Goal: Find specific page/section: Find specific page/section

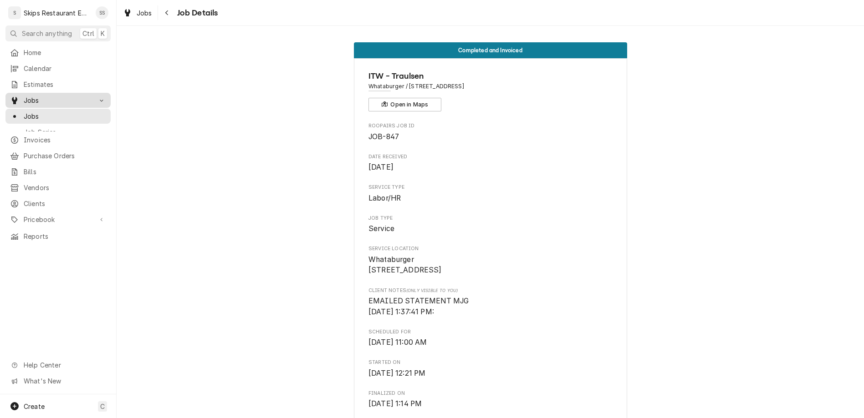
scroll to position [164, 0]
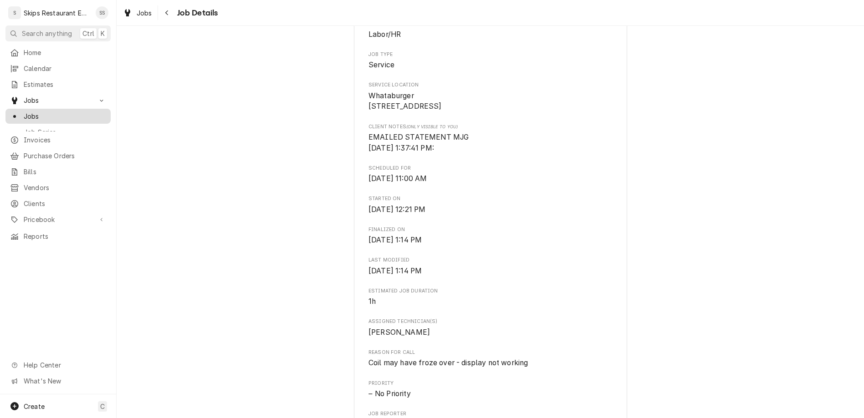
click at [41, 112] on span "Jobs" at bounding box center [65, 117] width 82 height 10
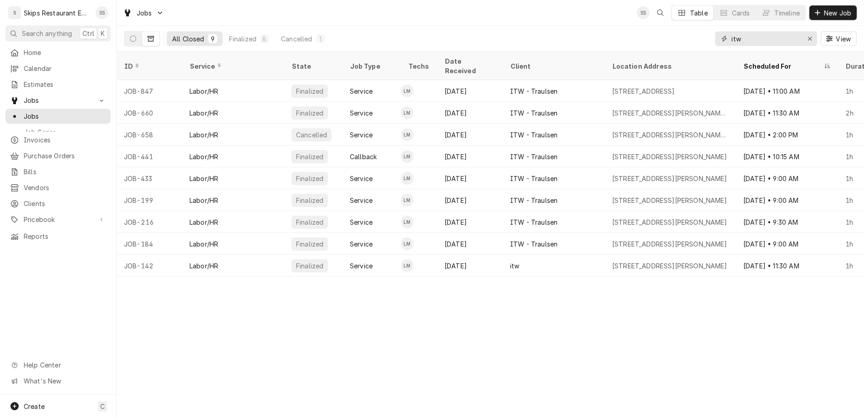
drag, startPoint x: 779, startPoint y: 29, endPoint x: 728, endPoint y: 29, distance: 50.5
click at [731, 31] on input "itw" at bounding box center [765, 38] width 68 height 15
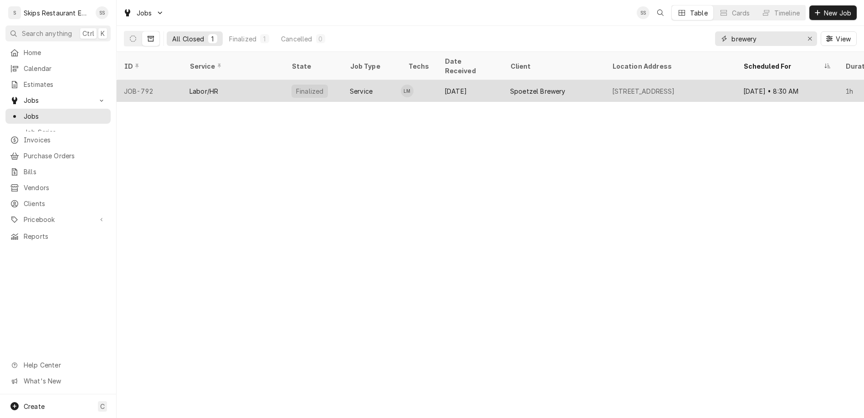
type input "brewery"
click at [510, 86] on div "Spoetzel Brewery" at bounding box center [538, 91] width 56 height 10
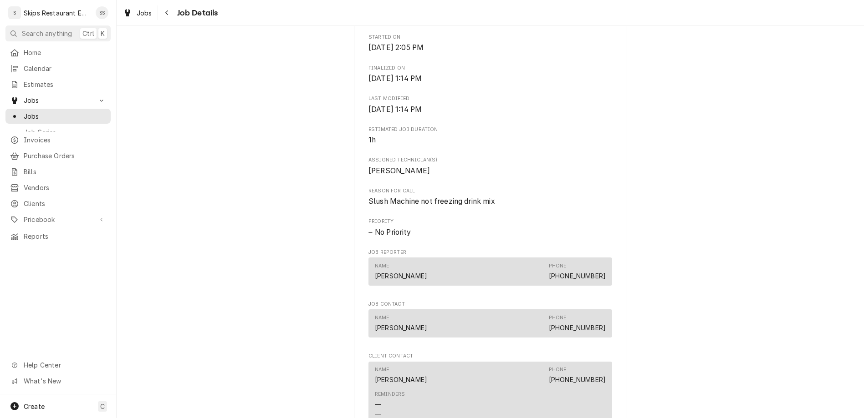
scroll to position [142, 0]
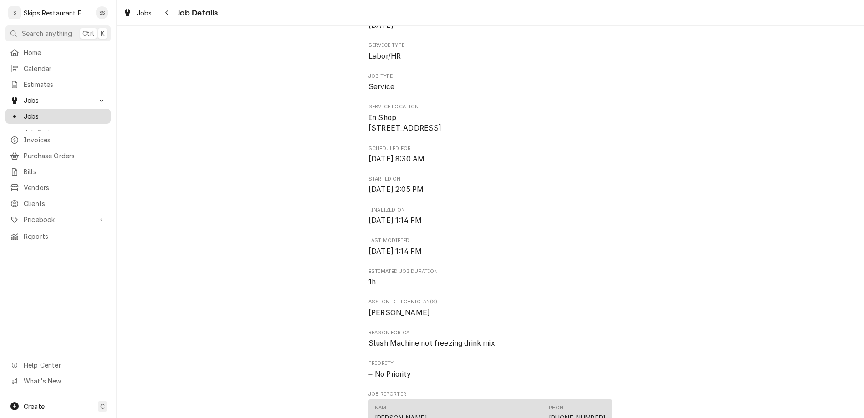
click at [24, 112] on span "Jobs" at bounding box center [65, 117] width 82 height 10
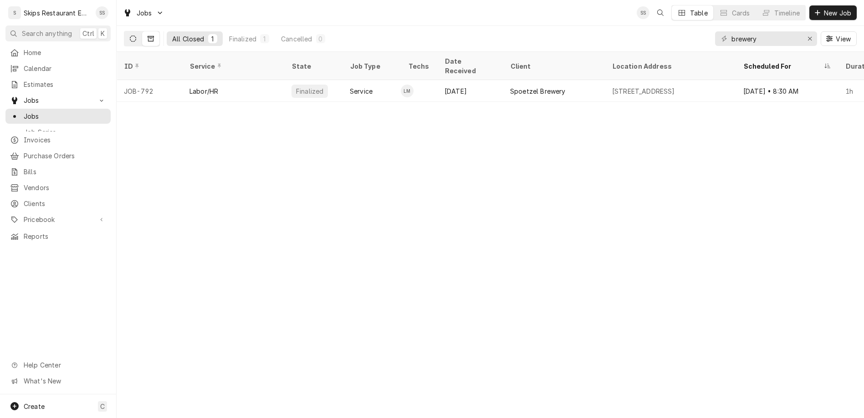
click at [124, 32] on button "Dynamic Content Wrapper" at bounding box center [132, 38] width 17 height 15
